Goal: Understand process/instructions: Learn how to perform a task or action

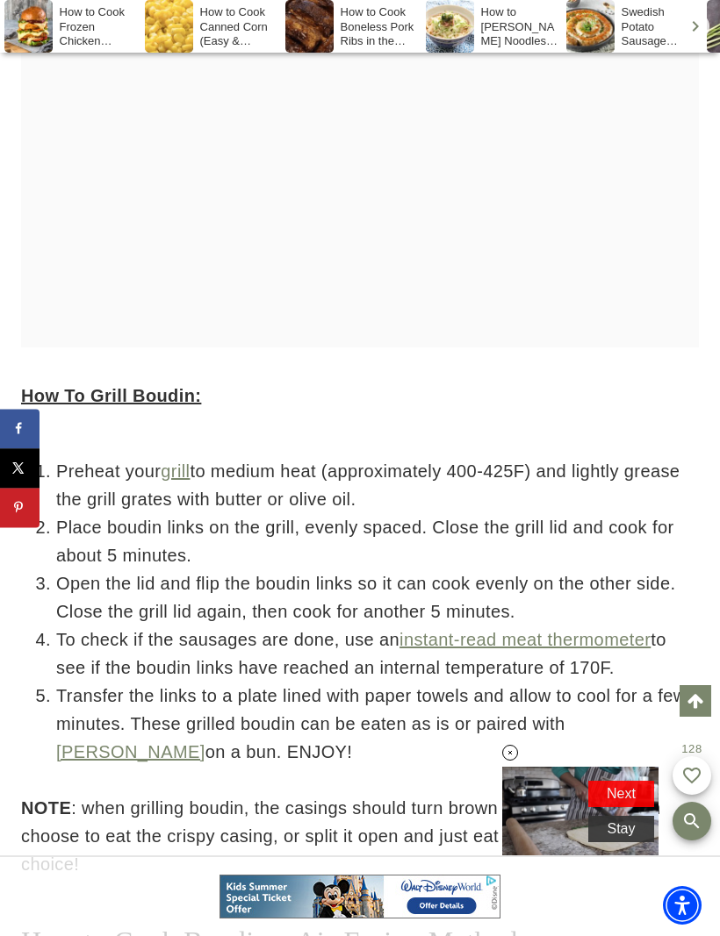
scroll to position [9286, 0]
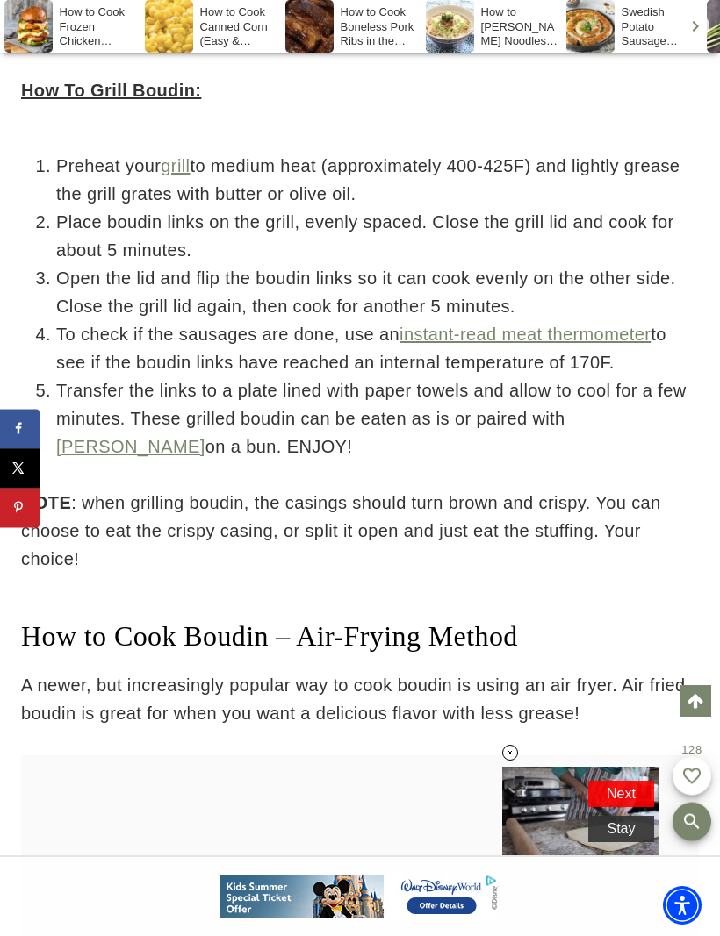
click at [604, 573] on p "NOTE : when grilling boudin, the casings should turn brown and crispy. You can …" at bounding box center [360, 531] width 678 height 84
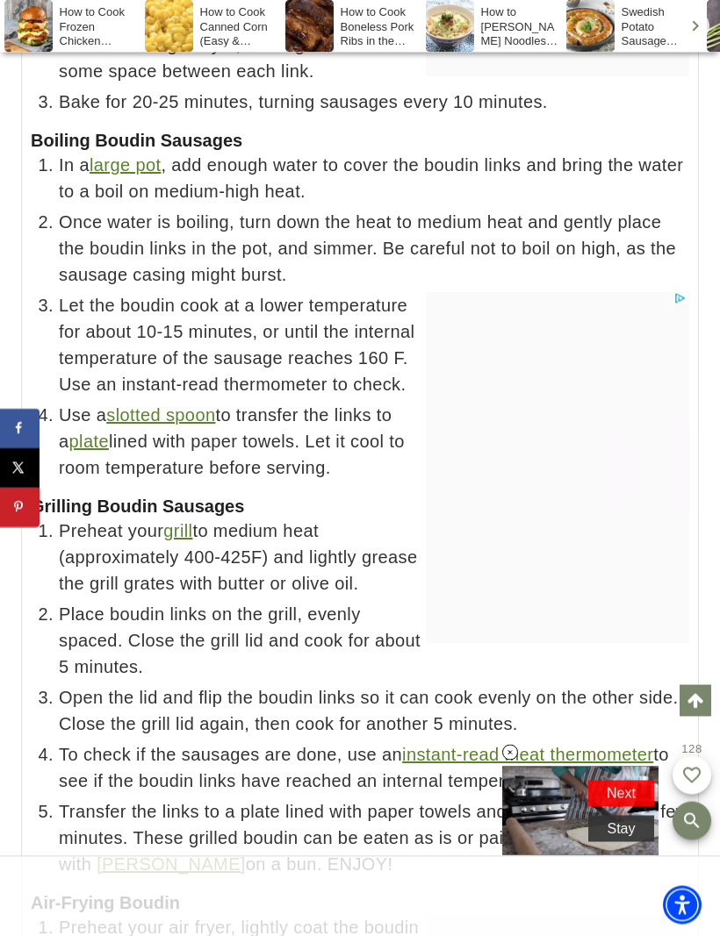
scroll to position [11873, 0]
click at [608, 642] on div at bounding box center [557, 467] width 263 height 351
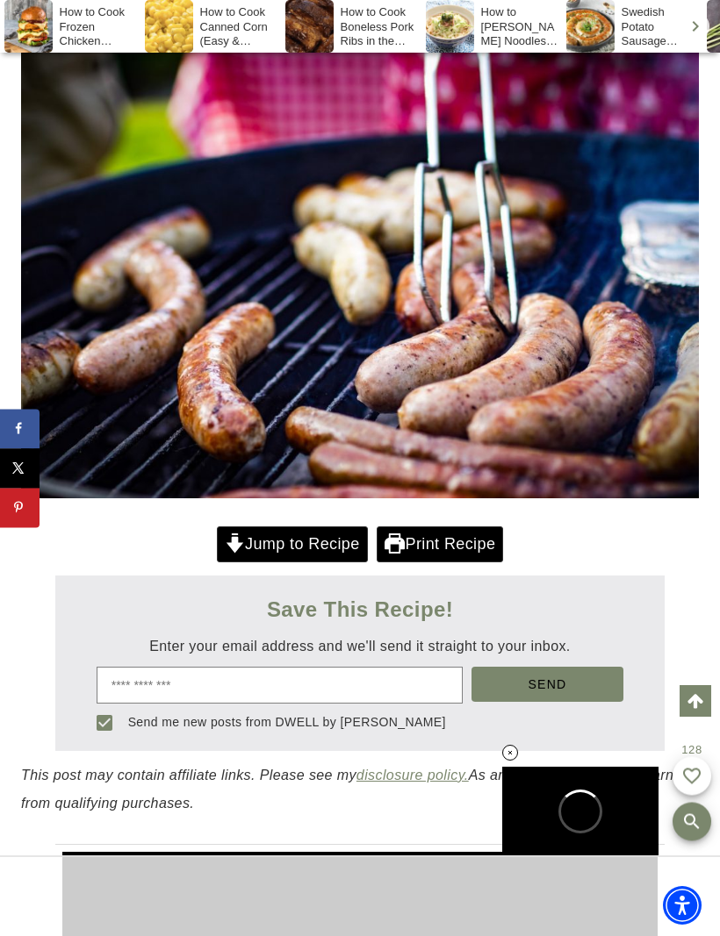
scroll to position [0, 0]
click at [470, 540] on link "Print Recipe" at bounding box center [440, 545] width 126 height 36
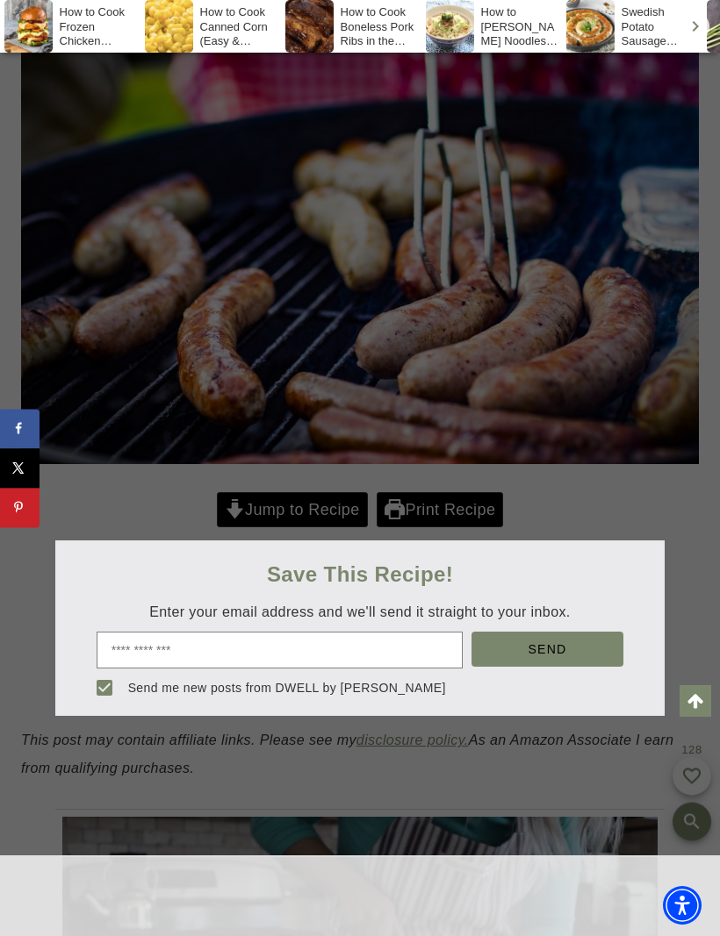
scroll to position [447, 0]
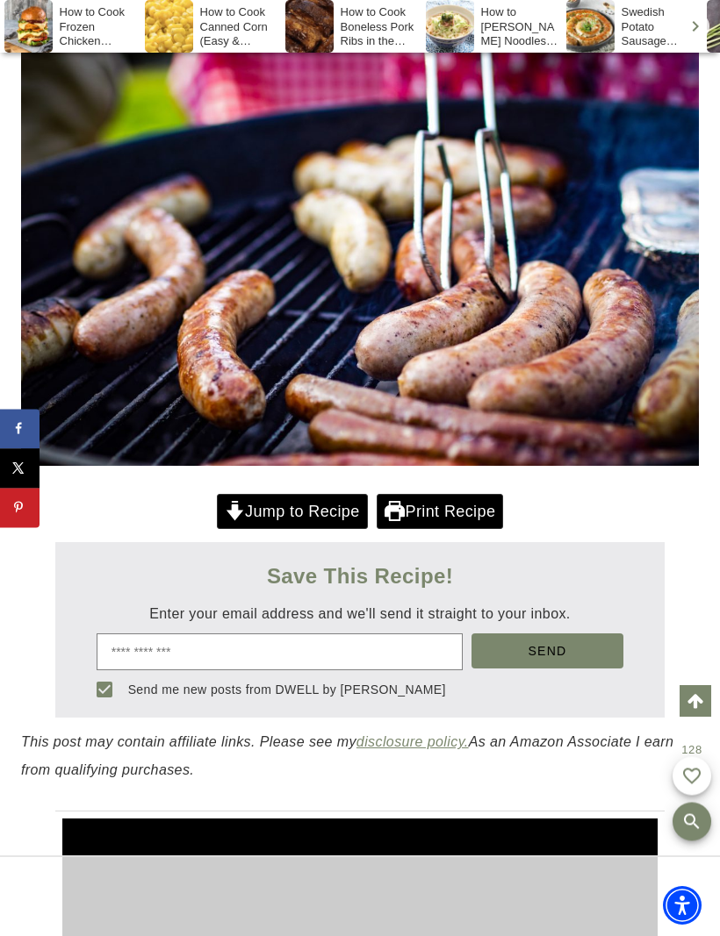
click at [468, 508] on link "Print Recipe" at bounding box center [440, 512] width 126 height 36
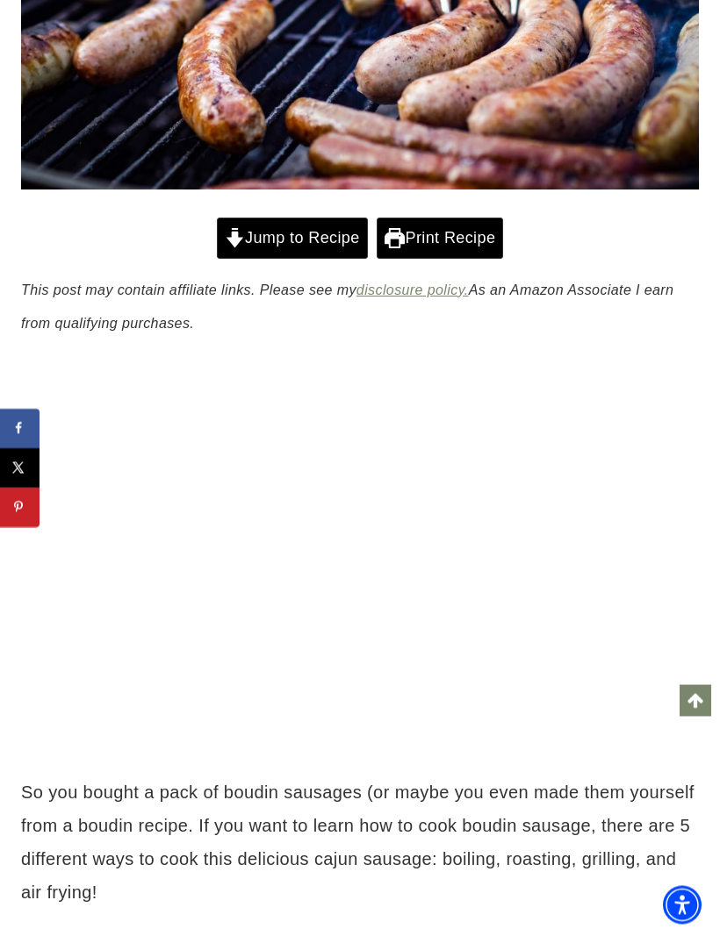
scroll to position [658, 0]
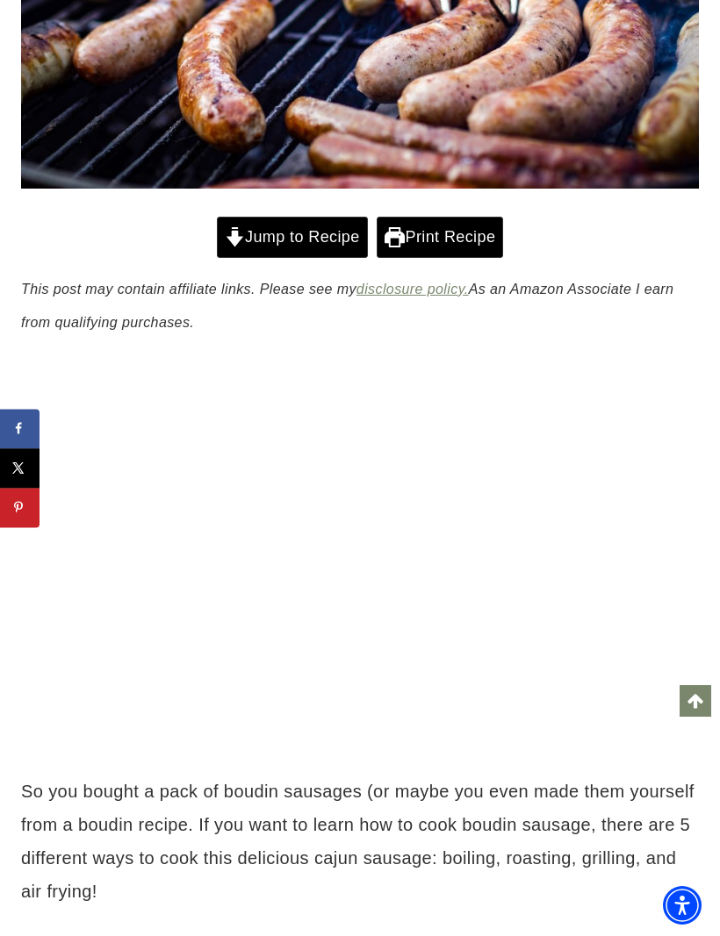
click at [479, 236] on link "Print Recipe" at bounding box center [440, 237] width 126 height 40
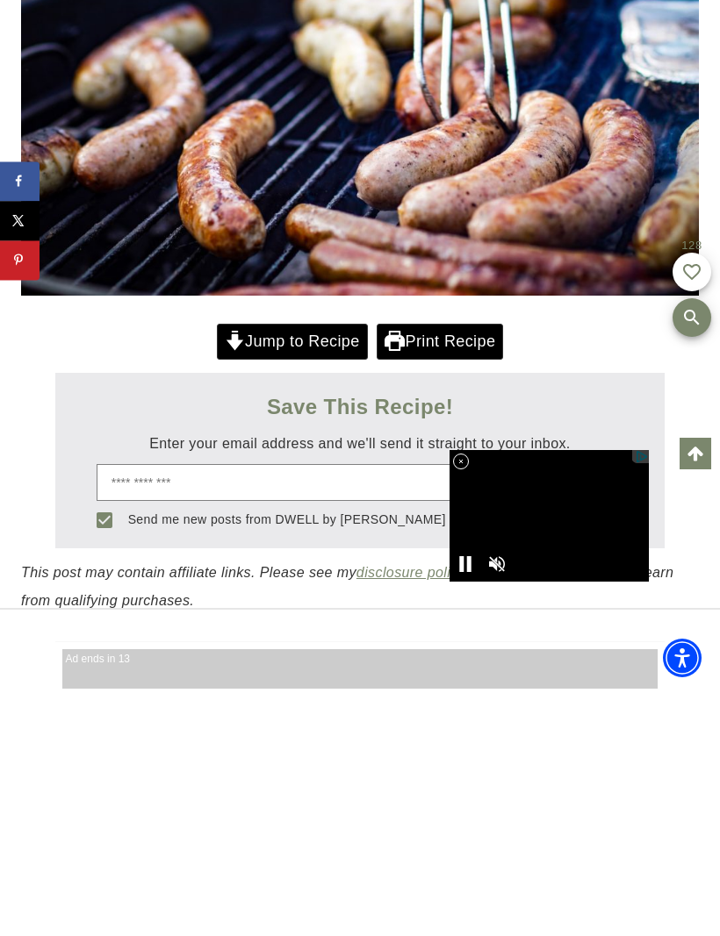
click at [454, 571] on link "Print Recipe" at bounding box center [440, 589] width 126 height 36
